Goal: Task Accomplishment & Management: Use online tool/utility

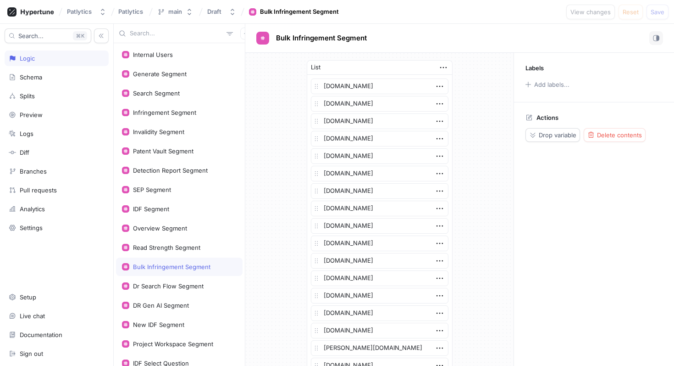
scroll to position [1000, 0]
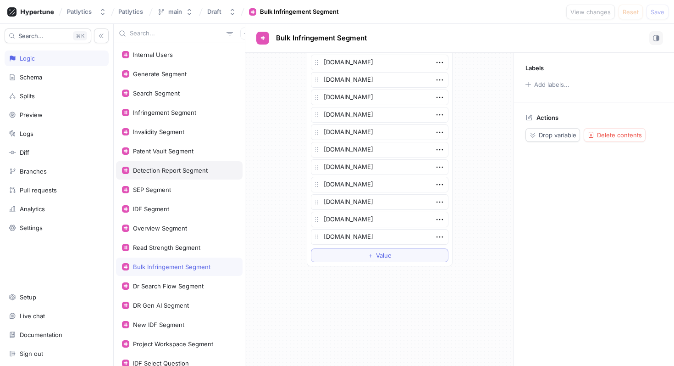
click at [173, 168] on div "Detection Report Segment" at bounding box center [170, 169] width 75 height 7
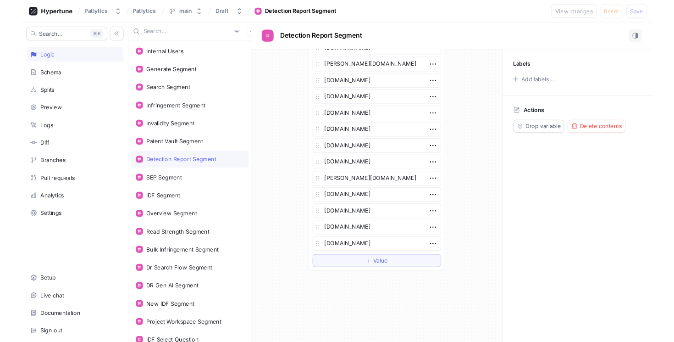
scroll to position [1976, 0]
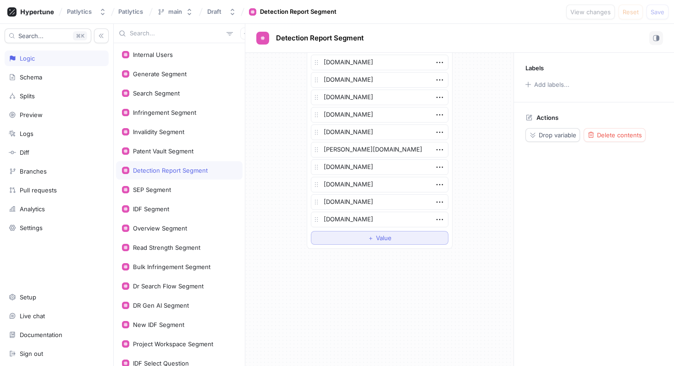
click at [397, 241] on button "＋ Value" at bounding box center [380, 238] width 138 height 14
type textarea "x"
type textarea "f"
type textarea "x"
type textarea "fr"
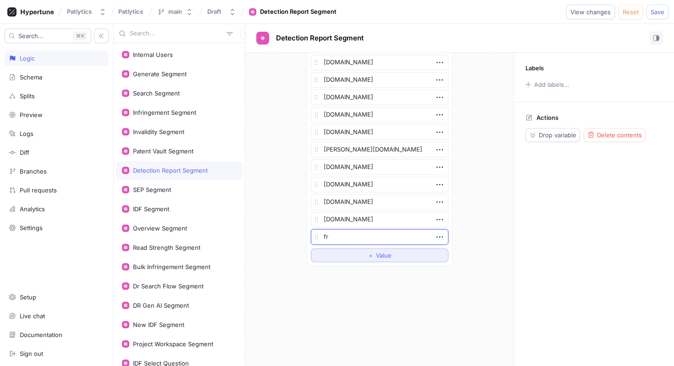
type textarea "x"
type textarea "fr."
type textarea "x"
type textarea "fr.c"
type textarea "x"
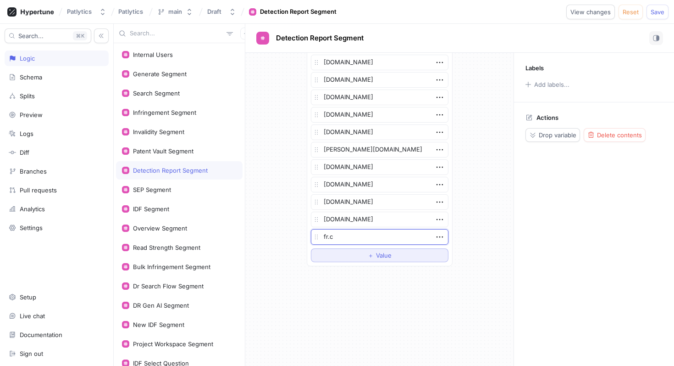
type textarea "[DOMAIN_NAME]"
type textarea "x"
type textarea "[DOMAIN_NAME]"
type textarea "x"
type textarea "[DOMAIN_NAME]"
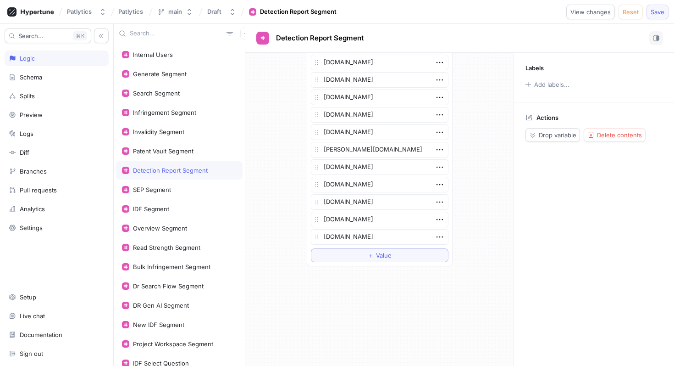
click at [657, 12] on span "Save" at bounding box center [658, 12] width 14 height 6
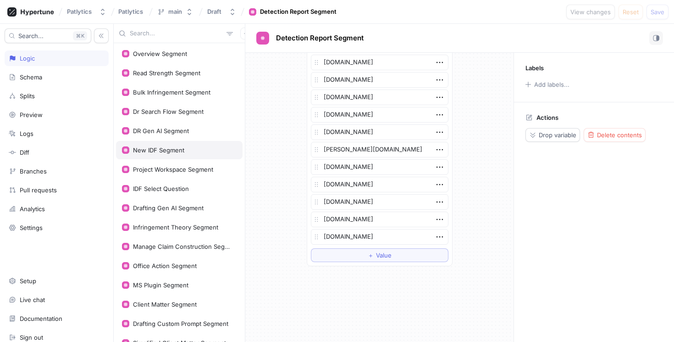
scroll to position [184, 0]
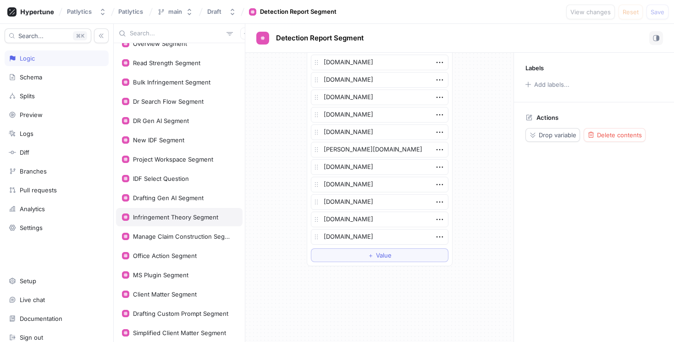
click at [180, 218] on div "Infringement Theory Segment" at bounding box center [175, 216] width 85 height 7
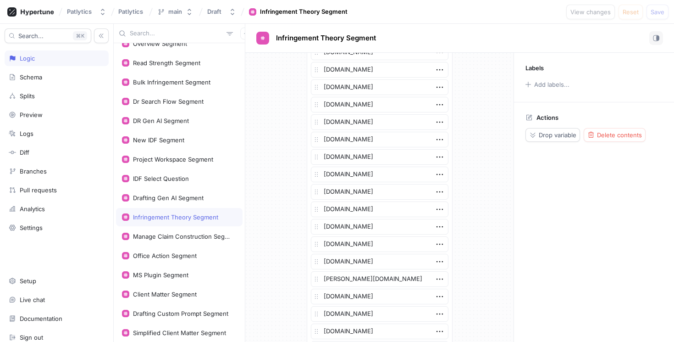
scroll to position [581, 0]
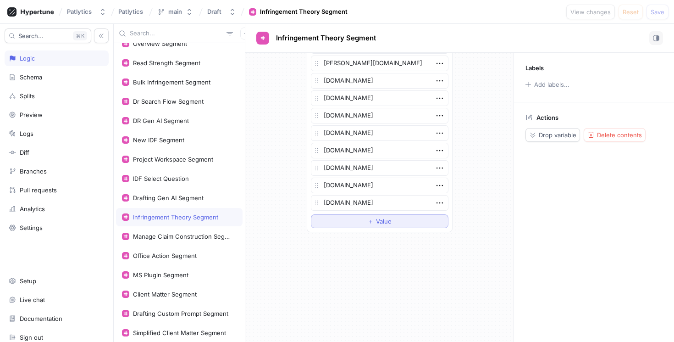
click at [345, 222] on button "＋ Value" at bounding box center [380, 221] width 138 height 14
type textarea "x"
type textarea "f"
type textarea "x"
type textarea "fr"
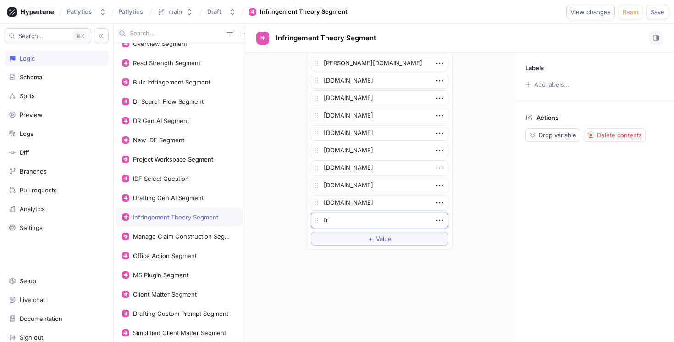
type textarea "x"
type textarea "fr."
type textarea "x"
type textarea "fr.c"
type textarea "x"
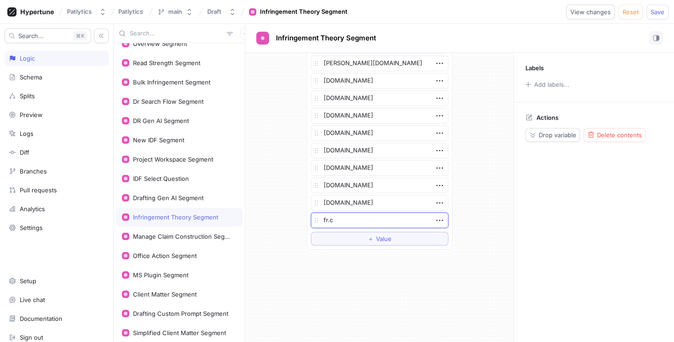
type textarea "[DOMAIN_NAME]"
type textarea "x"
type textarea "[DOMAIN_NAME]"
click at [655, 13] on span "Save" at bounding box center [658, 12] width 14 height 6
type textarea "x"
